Goal: Transaction & Acquisition: Purchase product/service

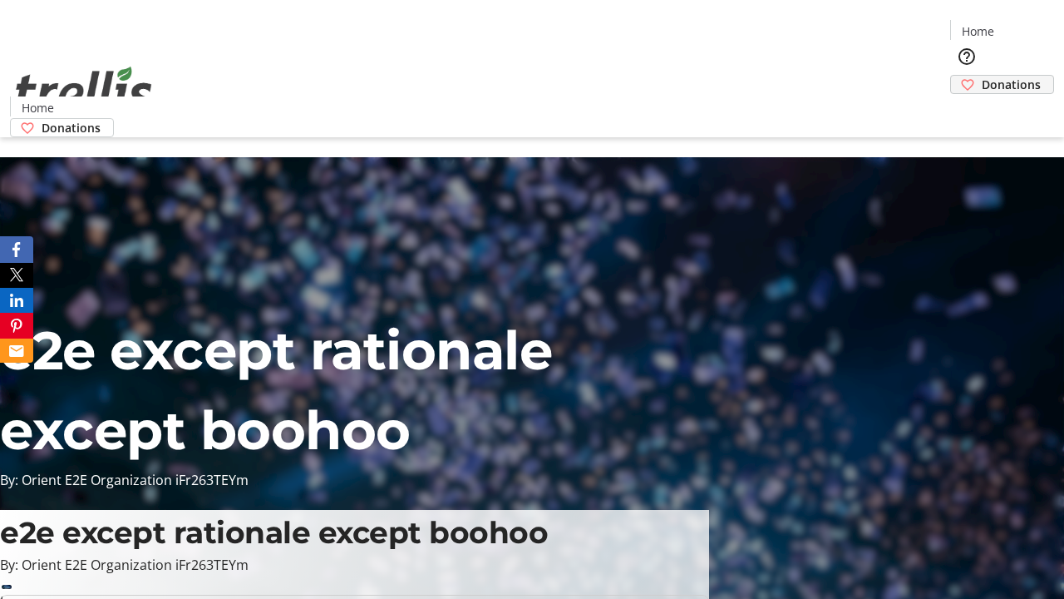
click at [982, 76] on span "Donations" at bounding box center [1011, 84] width 59 height 17
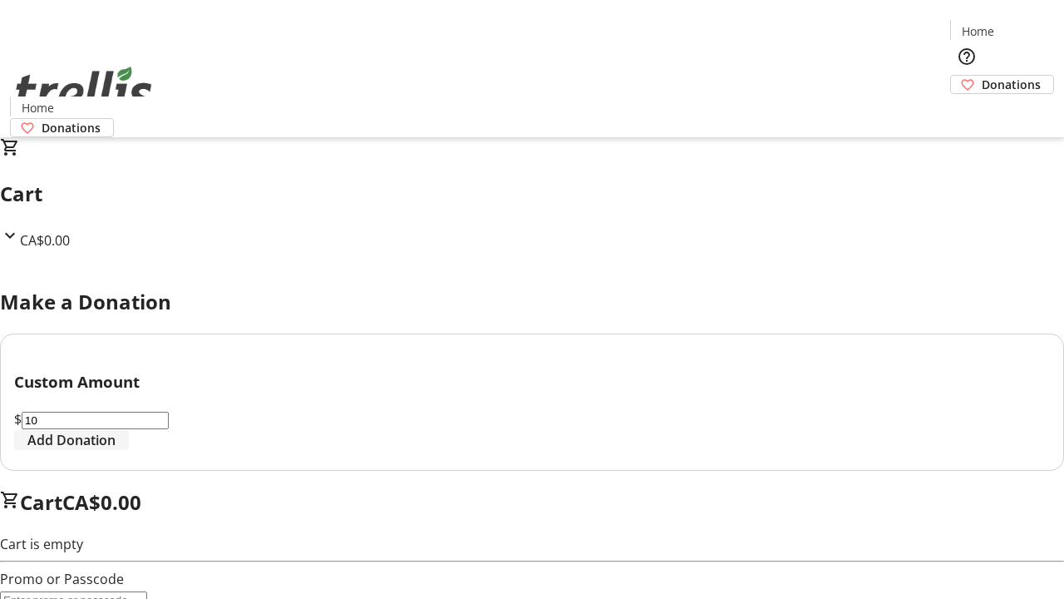
click at [116, 450] on span "Add Donation" at bounding box center [71, 440] width 88 height 20
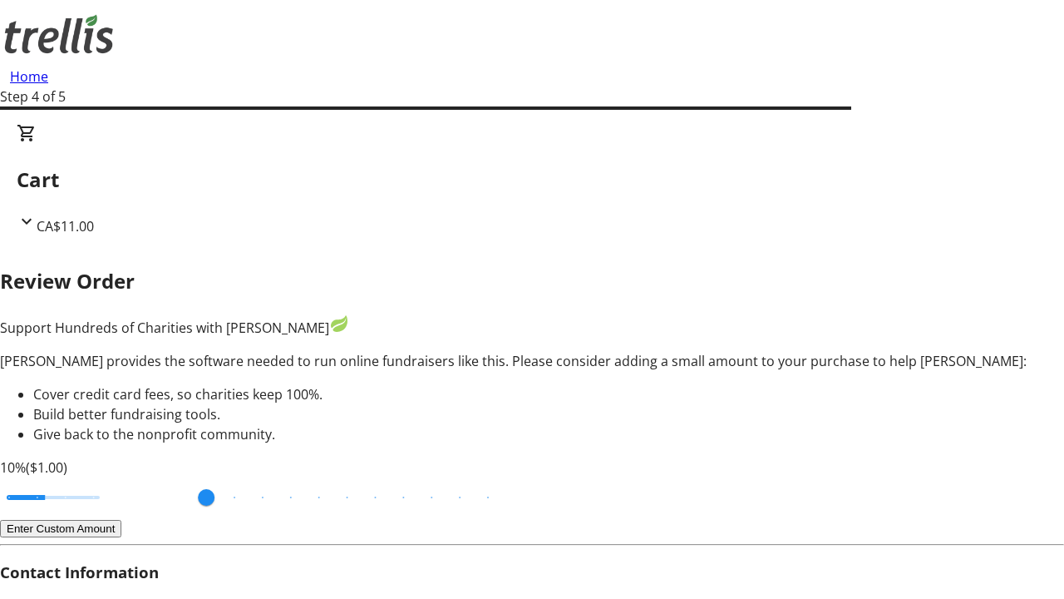
click at [121, 520] on button "Enter Custom Amount" at bounding box center [60, 528] width 121 height 17
